Goal: Information Seeking & Learning: Find specific page/section

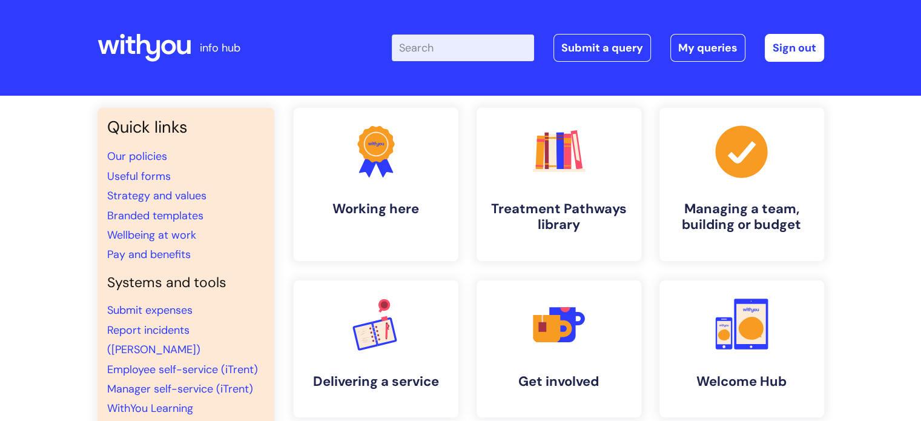
click at [442, 53] on input "Enter your search term here..." at bounding box center [463, 48] width 142 height 27
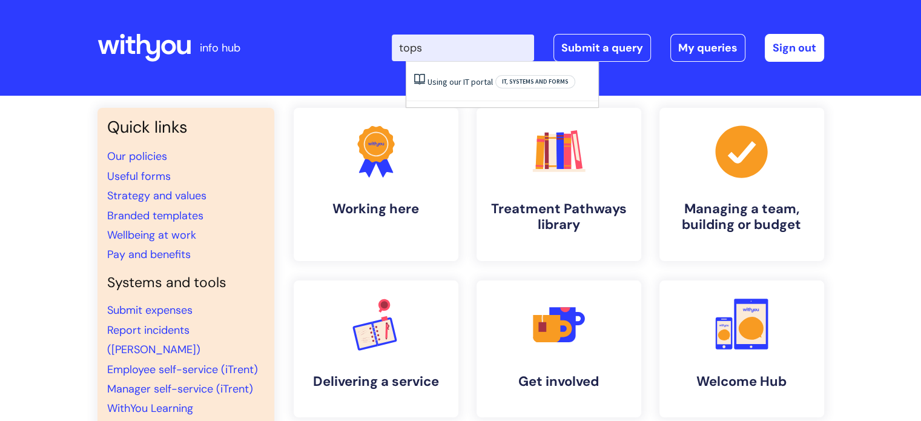
type input "tops"
click button "Search" at bounding box center [0, 0] width 0 height 0
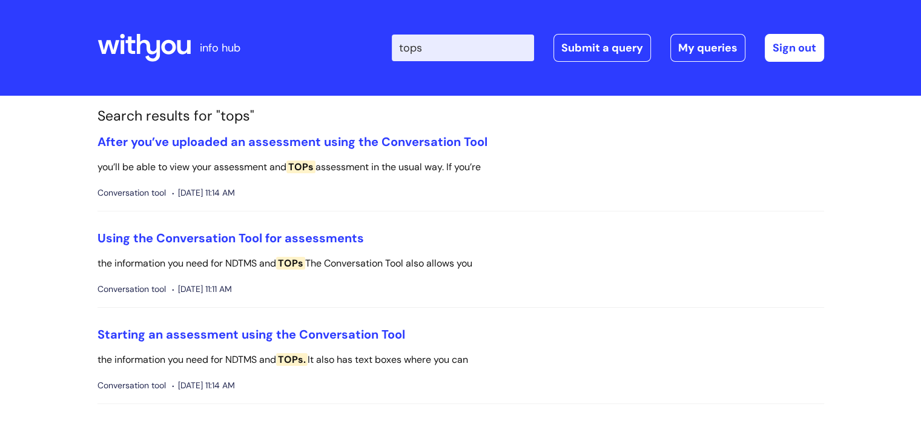
click at [456, 47] on input "tops" at bounding box center [463, 48] width 142 height 27
type input "tops exit"
click button "Search" at bounding box center [0, 0] width 0 height 0
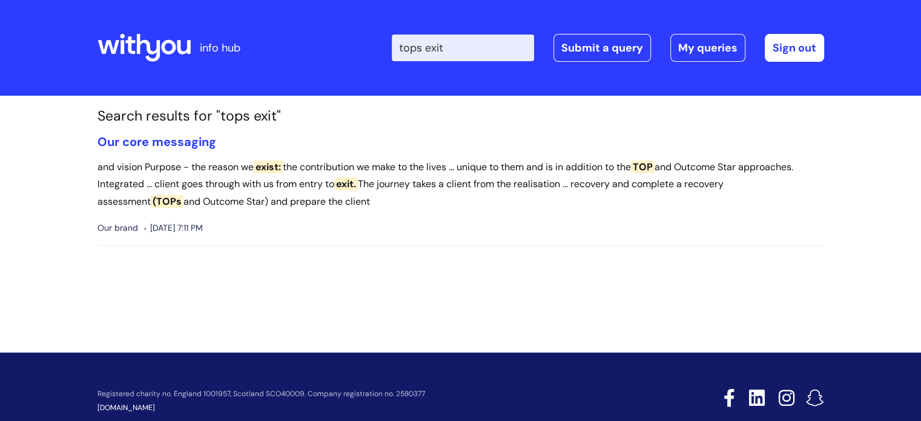
click at [440, 52] on input "tops exit" at bounding box center [463, 48] width 142 height 27
type input "tops"
click button "Search" at bounding box center [0, 0] width 0 height 0
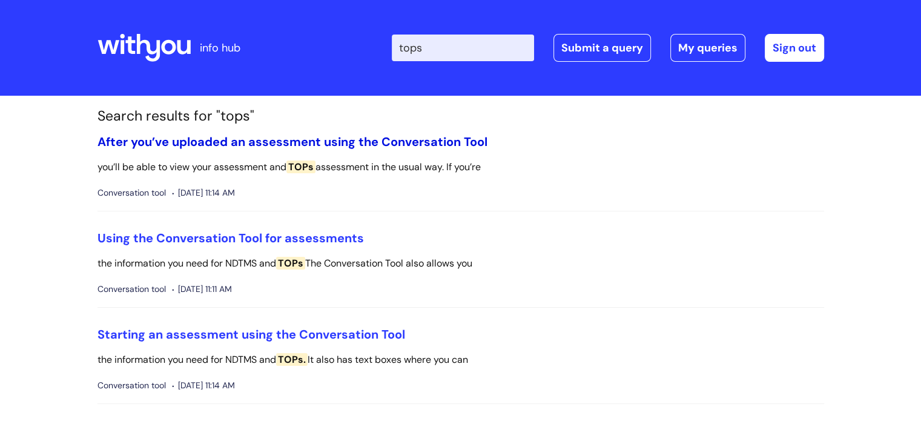
click at [356, 142] on link "After you’ve uploaded an assessment using the Conversation Tool" at bounding box center [293, 142] width 390 height 16
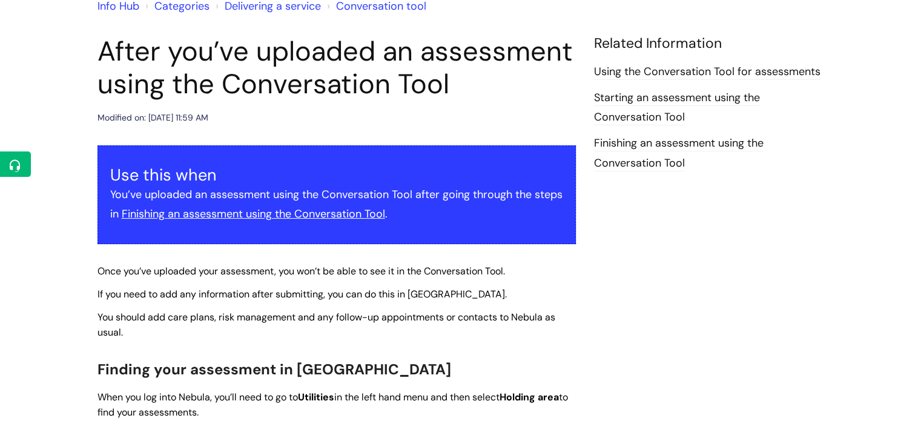
scroll to position [118, 0]
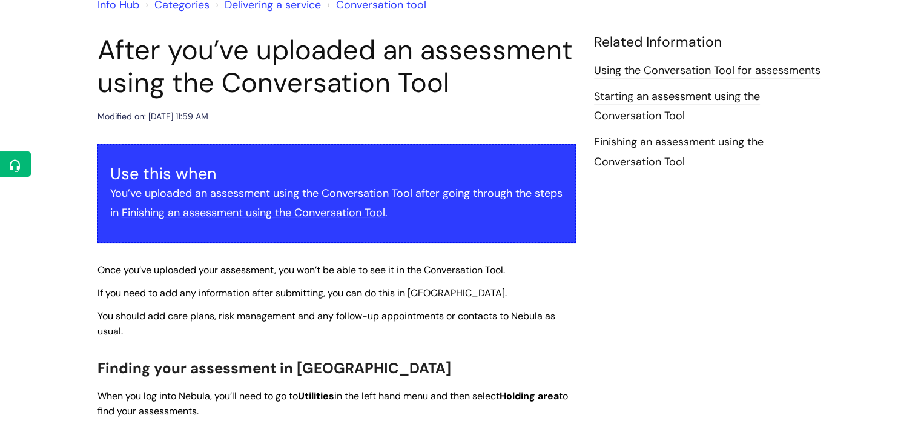
click at [369, 212] on u "Finishing an assessment using the Conversation Tool" at bounding box center [253, 212] width 263 height 15
